Goal: Task Accomplishment & Management: Manage account settings

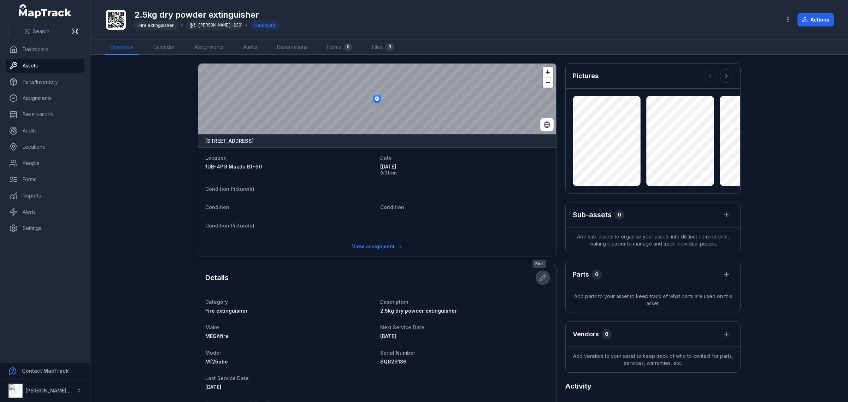
click at [539, 280] on icon at bounding box center [542, 277] width 7 height 7
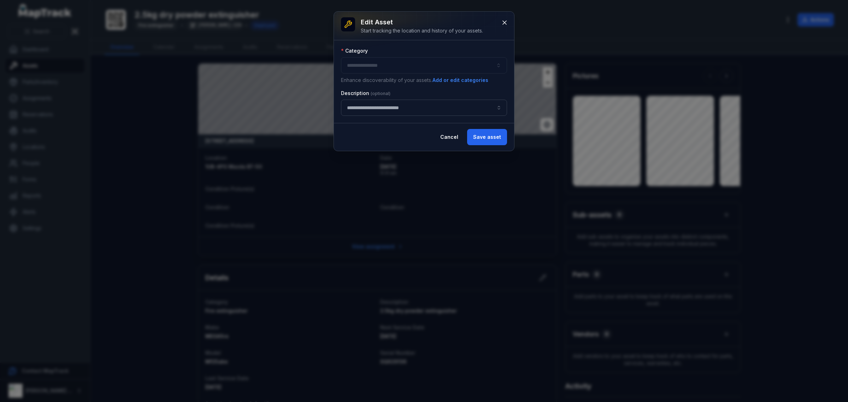
type input "**********"
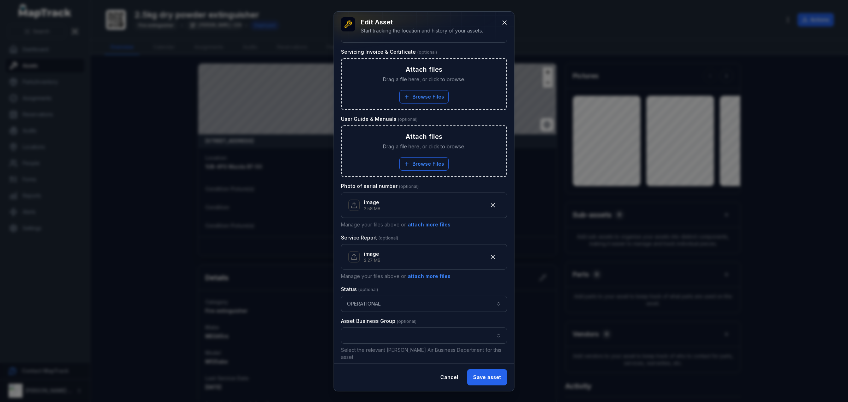
scroll to position [309, 0]
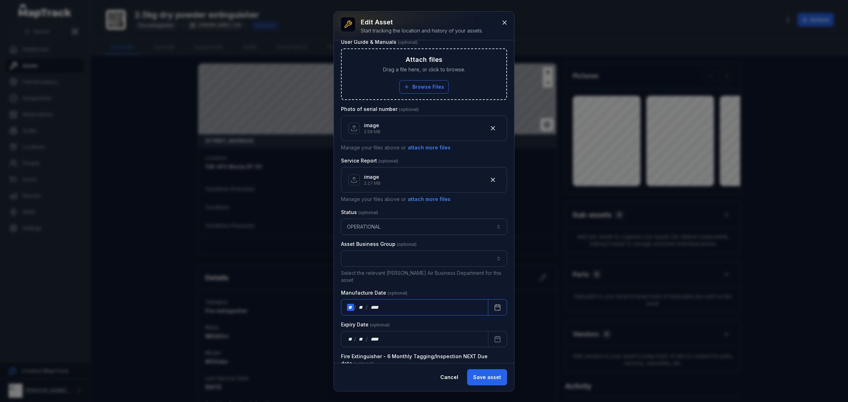
click at [430, 304] on div "** / ** / ****" at bounding box center [414, 307] width 147 height 16
click at [488, 305] on button "Calendar" at bounding box center [497, 307] width 19 height 16
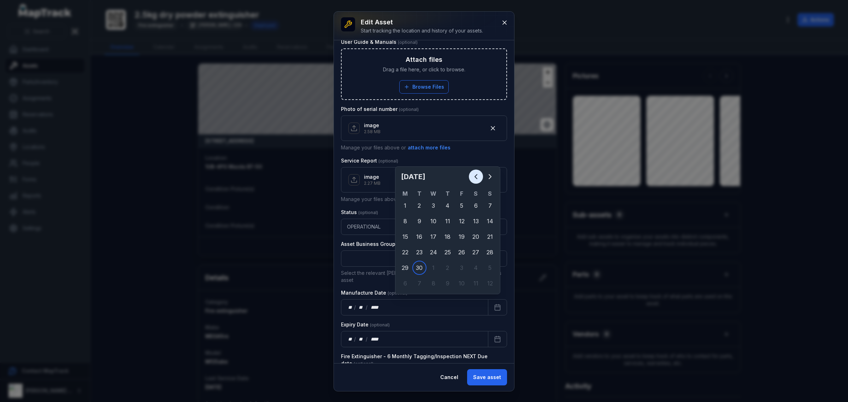
click at [473, 176] on icon "Previous" at bounding box center [476, 177] width 8 height 8
click at [473, 175] on icon "Previous" at bounding box center [476, 177] width 8 height 8
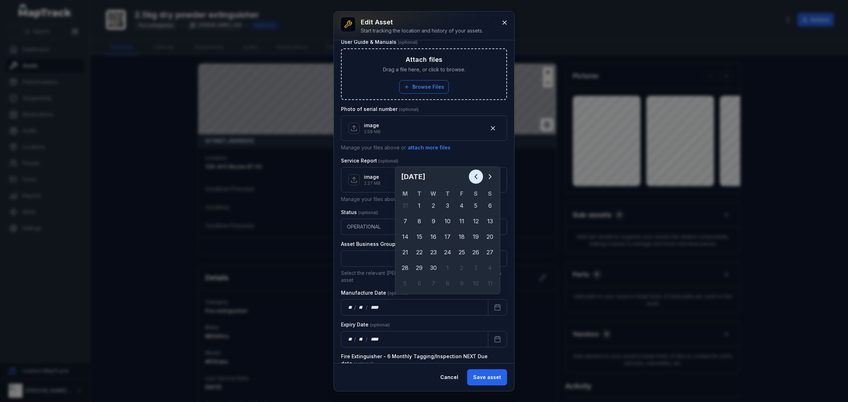
click at [473, 175] on icon "Previous" at bounding box center [476, 177] width 8 height 8
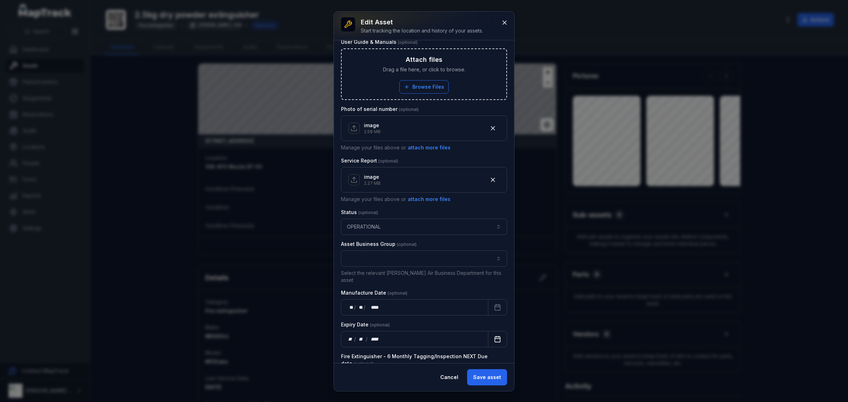
click at [488, 340] on button "Calendar" at bounding box center [497, 339] width 19 height 16
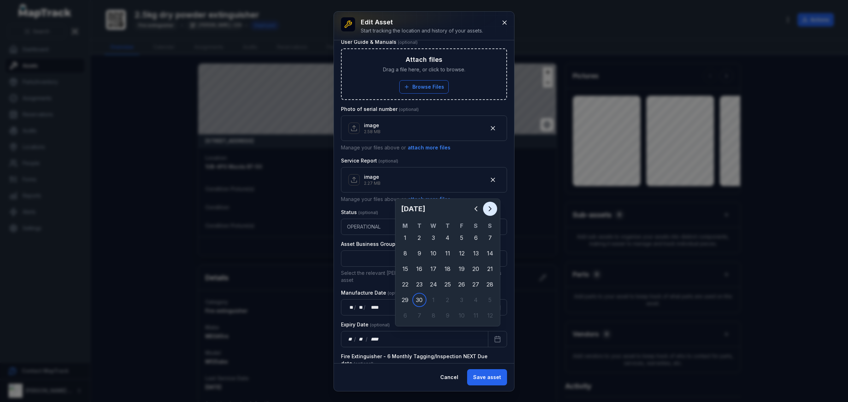
click at [490, 207] on icon "Next" at bounding box center [490, 209] width 2 height 4
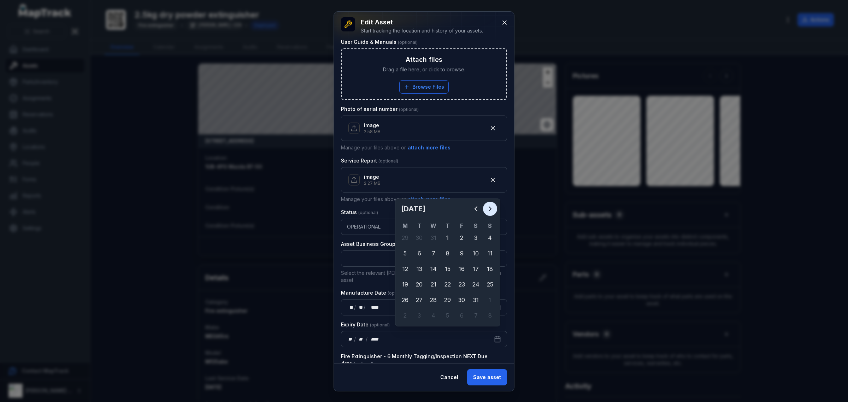
click at [490, 207] on icon "Next" at bounding box center [490, 209] width 2 height 4
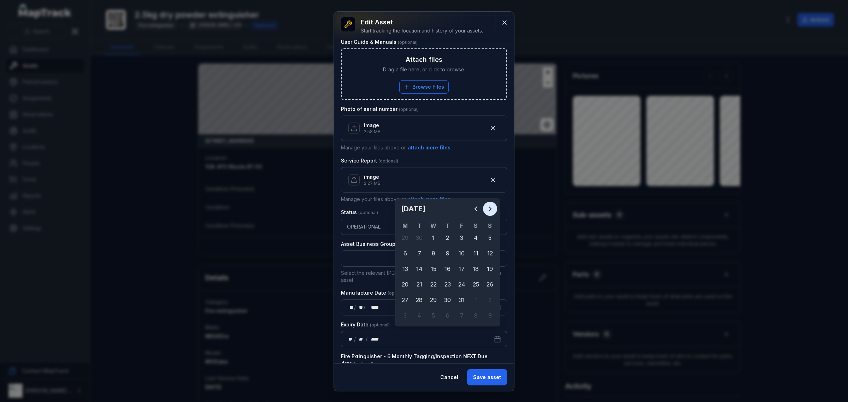
click at [490, 207] on icon "Next" at bounding box center [490, 209] width 2 height 4
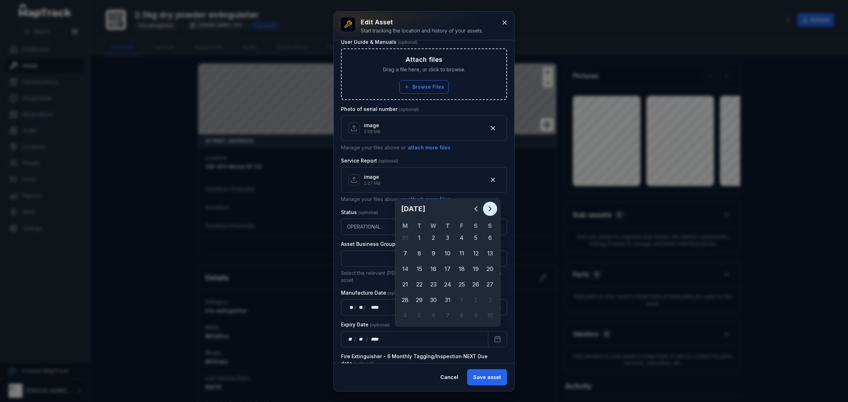
click at [490, 207] on icon "Next" at bounding box center [490, 209] width 2 height 4
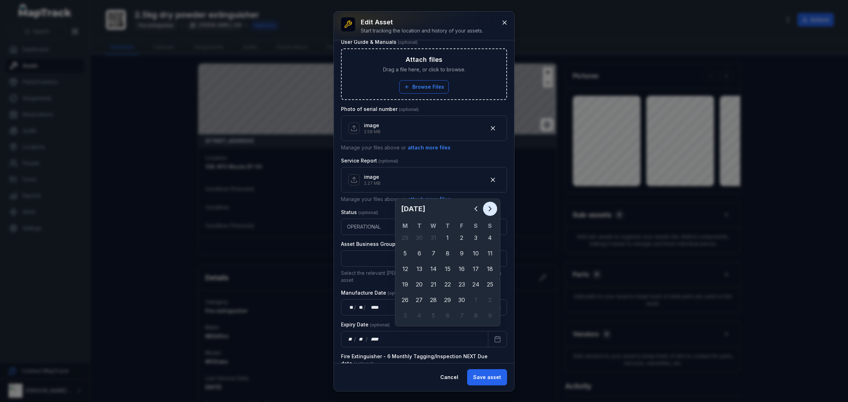
click at [490, 207] on icon "Next" at bounding box center [490, 209] width 2 height 4
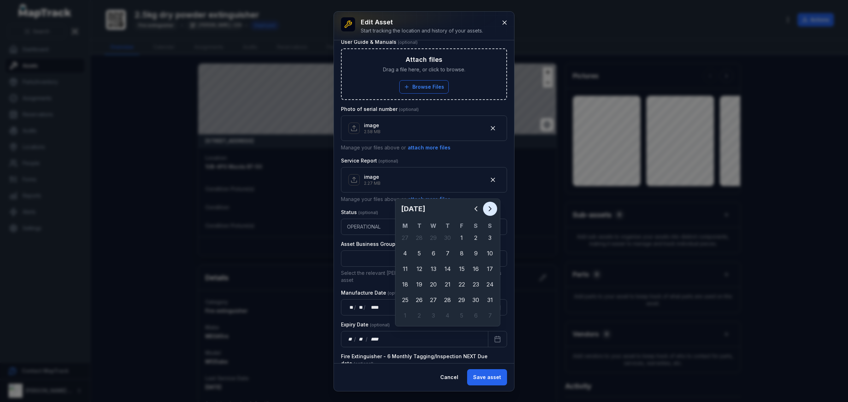
click at [490, 207] on icon "Next" at bounding box center [490, 209] width 2 height 4
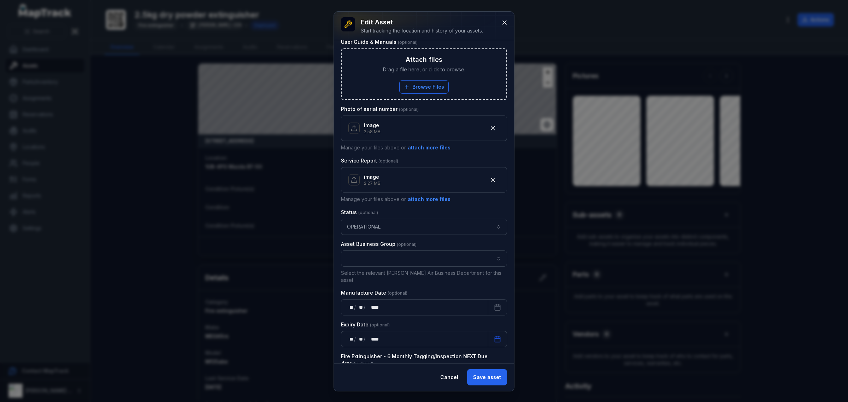
scroll to position [353, 0]
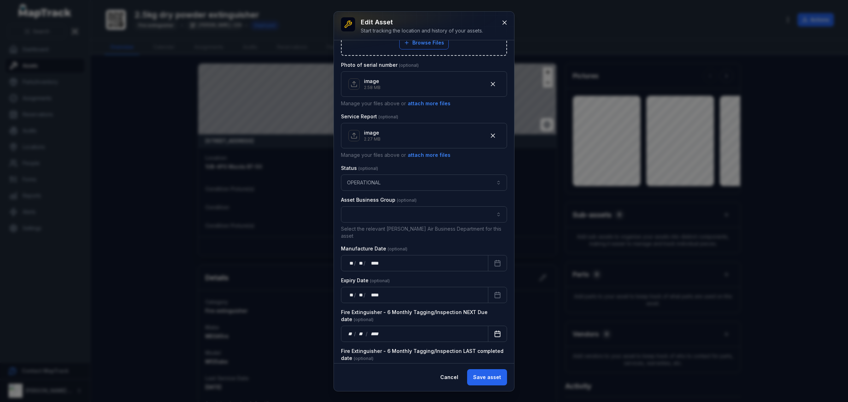
click at [494, 331] on icon "Calendar" at bounding box center [497, 334] width 7 height 7
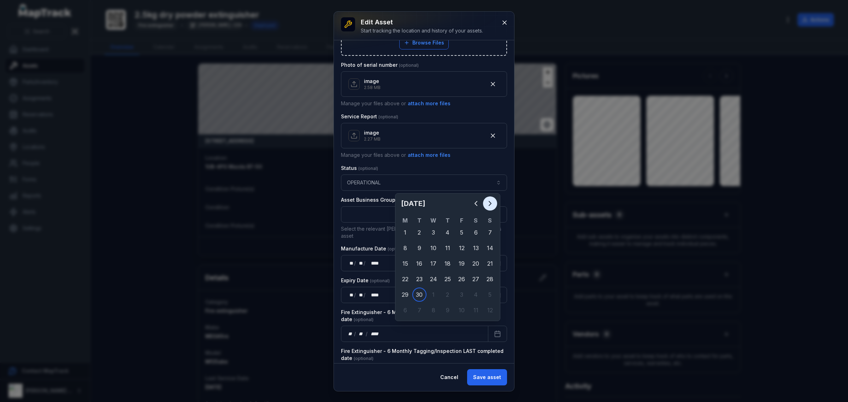
click at [492, 204] on icon "Next" at bounding box center [490, 203] width 8 height 8
click at [479, 202] on icon "Previous" at bounding box center [476, 203] width 8 height 8
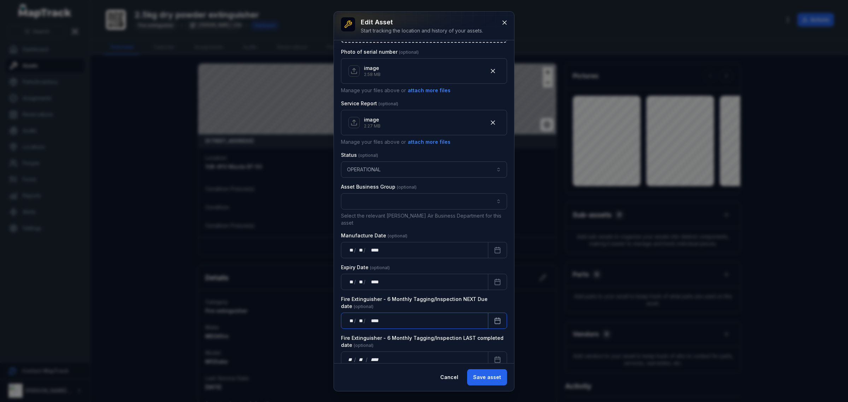
scroll to position [374, 0]
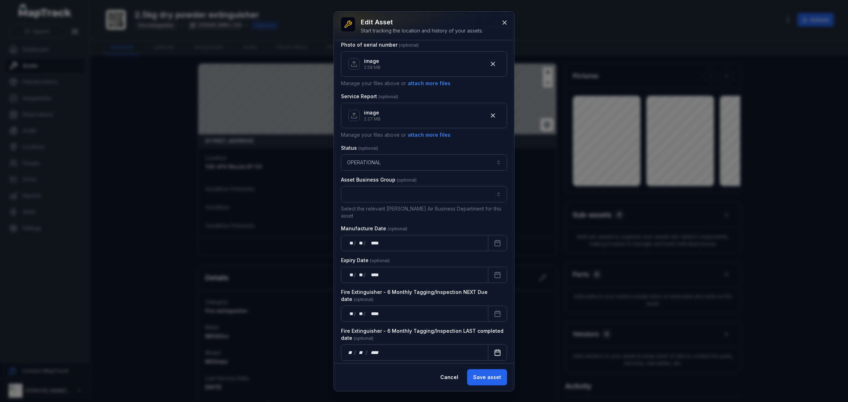
click at [489, 345] on button "Calendar" at bounding box center [497, 353] width 19 height 16
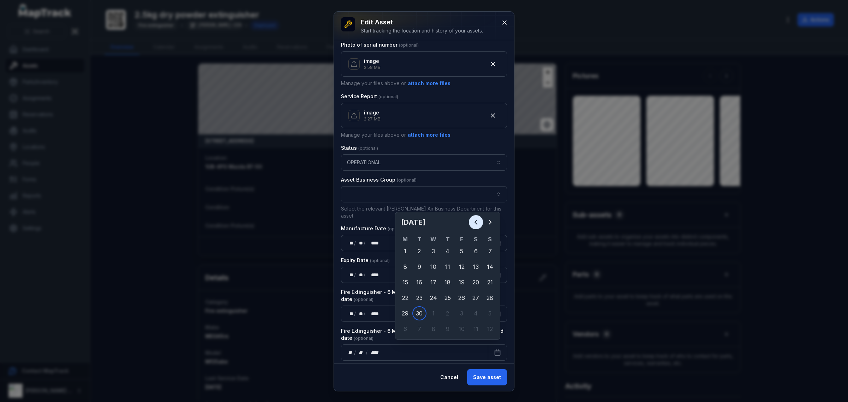
click at [480, 218] on icon "Previous" at bounding box center [476, 222] width 8 height 8
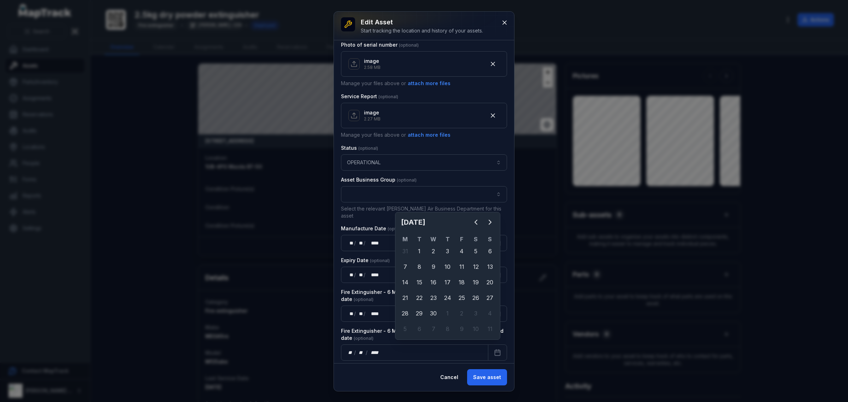
click at [497, 220] on div "[DATE]" at bounding box center [447, 225] width 99 height 20
click at [494, 222] on icon "Next" at bounding box center [490, 222] width 8 height 8
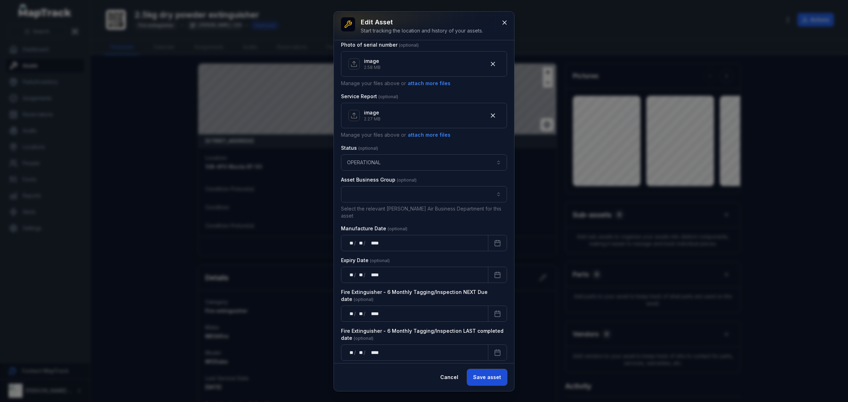
click at [492, 384] on button "Save asset" at bounding box center [487, 377] width 40 height 16
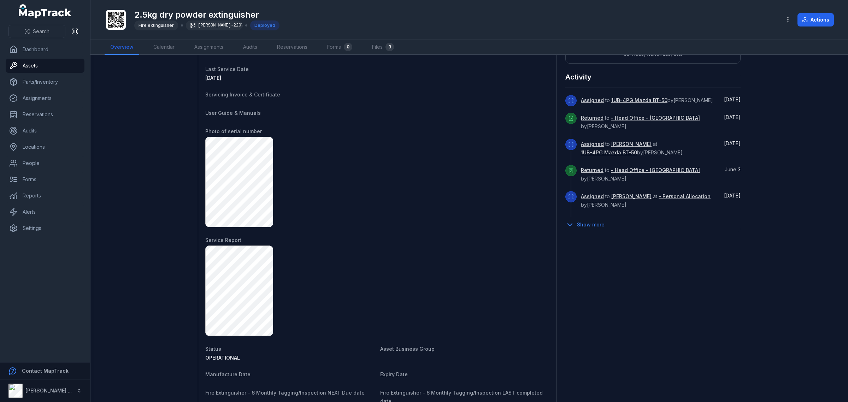
scroll to position [331, 0]
